Goal: Find contact information: Find contact information

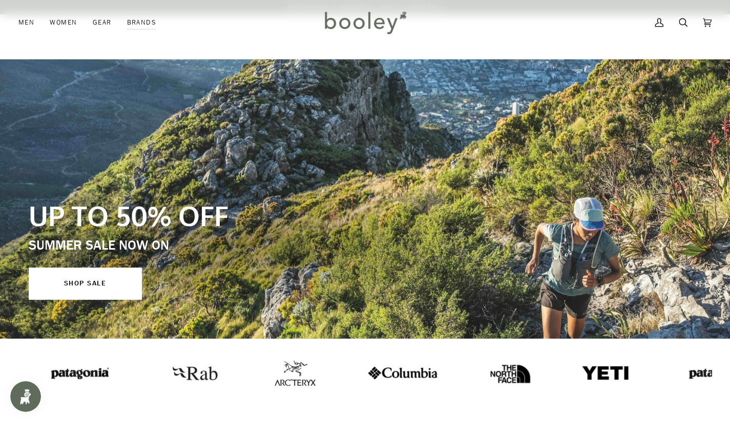
scroll to position [1650, 0]
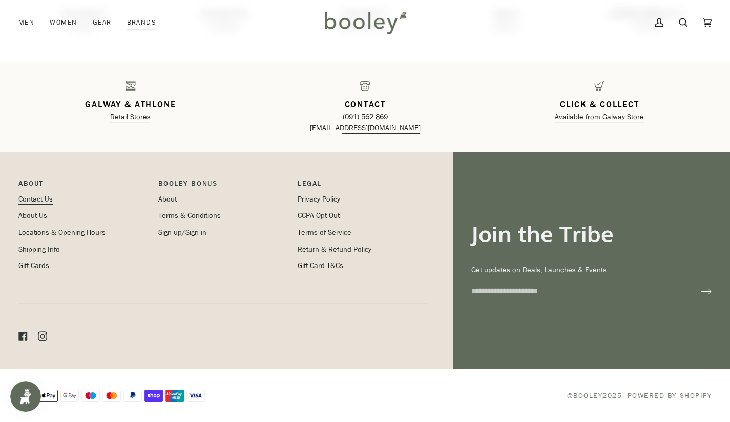
click at [37, 200] on link "Contact Us" at bounding box center [35, 200] width 34 height 10
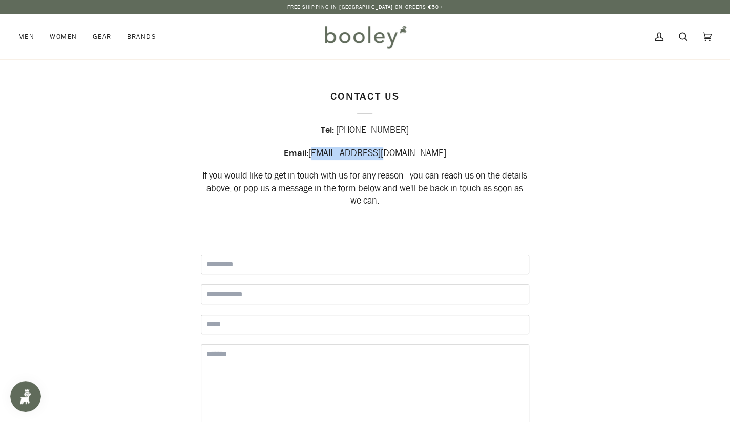
drag, startPoint x: 410, startPoint y: 153, endPoint x: 350, endPoint y: 157, distance: 59.5
click at [350, 157] on div "Email: hello@booley.ie" at bounding box center [365, 153] width 328 height 13
copy span "[EMAIL_ADDRESS][DOMAIN_NAME]"
